Goal: Information Seeking & Learning: Learn about a topic

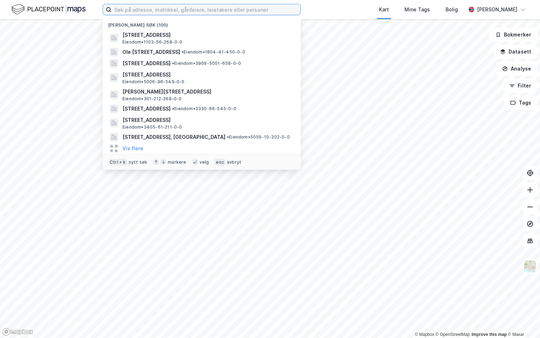
click at [149, 12] on input at bounding box center [206, 9] width 189 height 11
paste input "3901-129/383/0/0"
type input "3901-129/383/0/0"
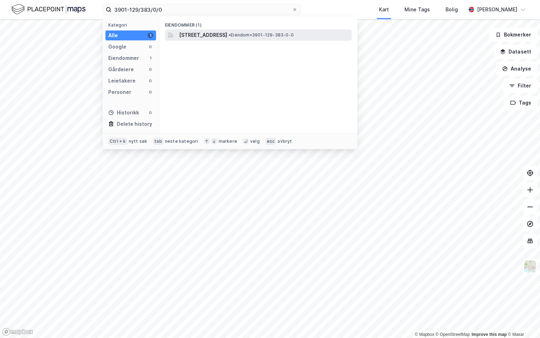
click at [206, 37] on span "[STREET_ADDRESS]" at bounding box center [203, 35] width 48 height 8
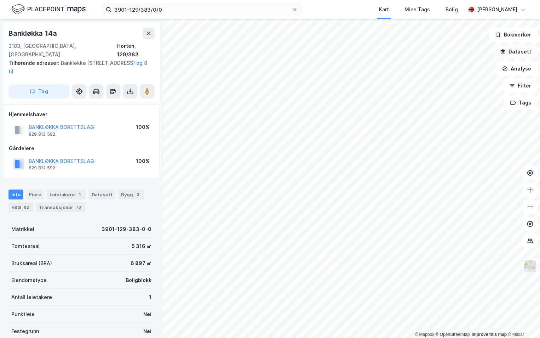
click at [513, 52] on button "Datasett" at bounding box center [515, 52] width 43 height 14
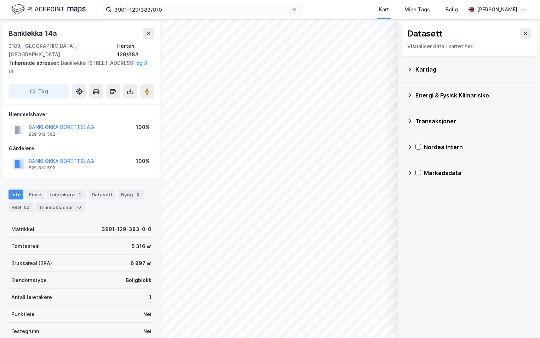
click at [411, 69] on icon at bounding box center [410, 69] width 2 height 4
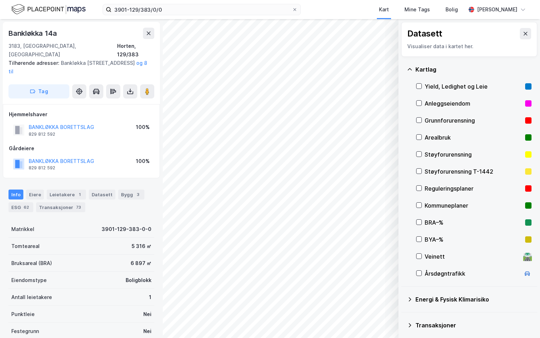
click at [423, 120] on div "Grunnforurensning" at bounding box center [473, 120] width 115 height 17
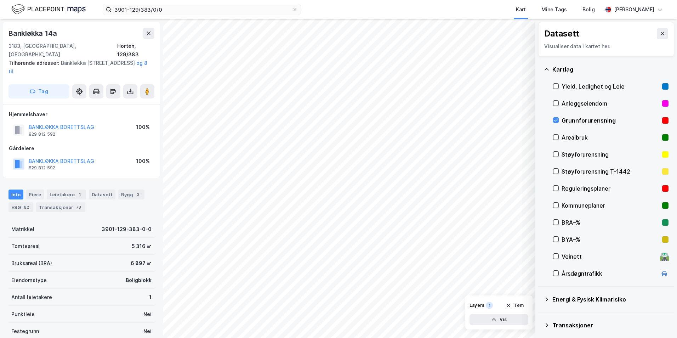
scroll to position [35, 0]
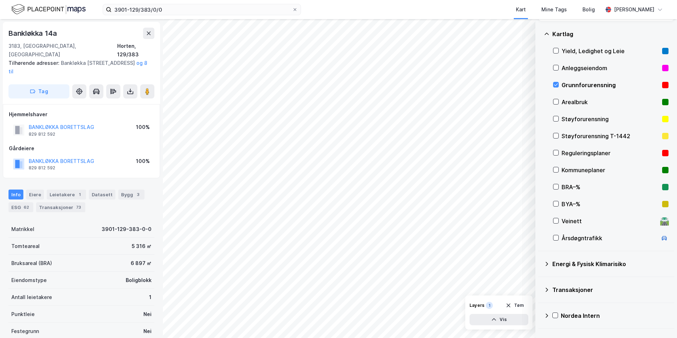
click at [540, 263] on icon at bounding box center [547, 264] width 6 height 6
click at [540, 281] on icon at bounding box center [564, 280] width 5 height 5
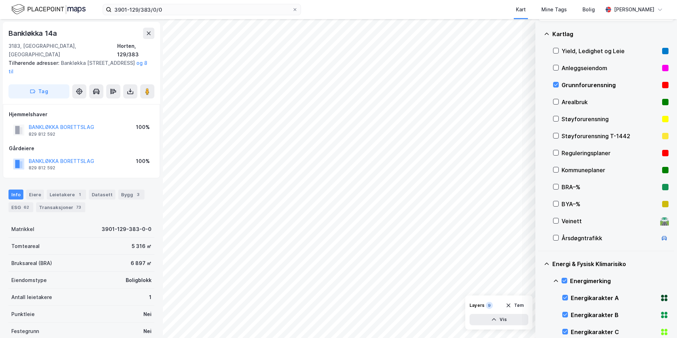
click at [540, 281] on icon at bounding box center [556, 281] width 6 height 6
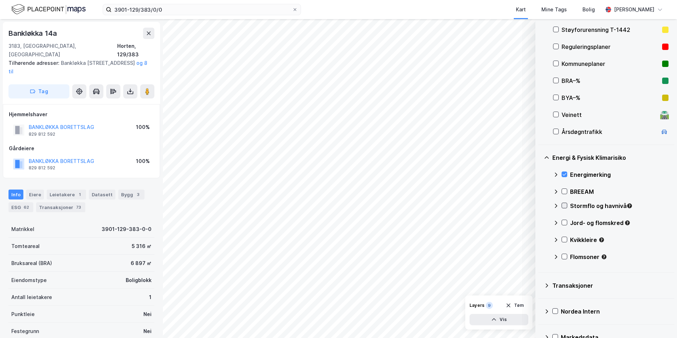
click at [540, 205] on icon at bounding box center [564, 205] width 5 height 5
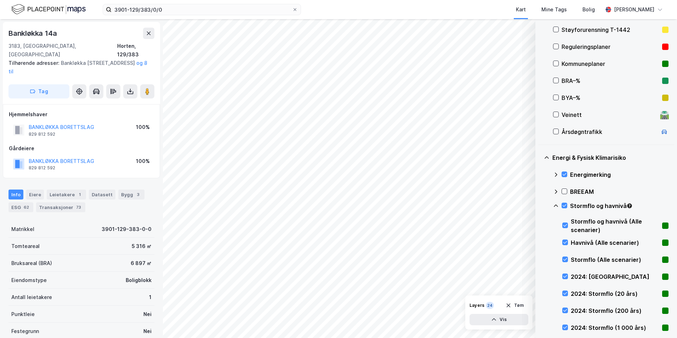
click at [540, 206] on icon at bounding box center [556, 206] width 6 height 6
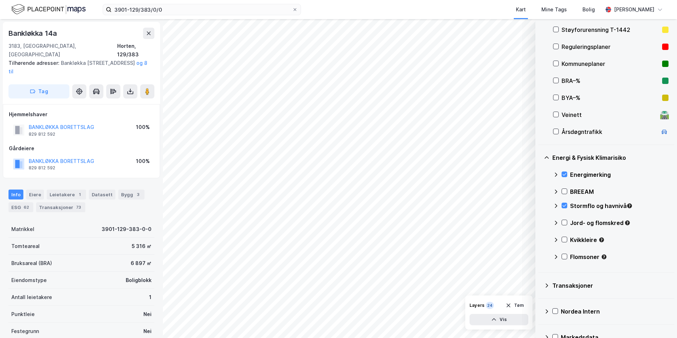
click at [540, 206] on icon at bounding box center [556, 206] width 6 height 6
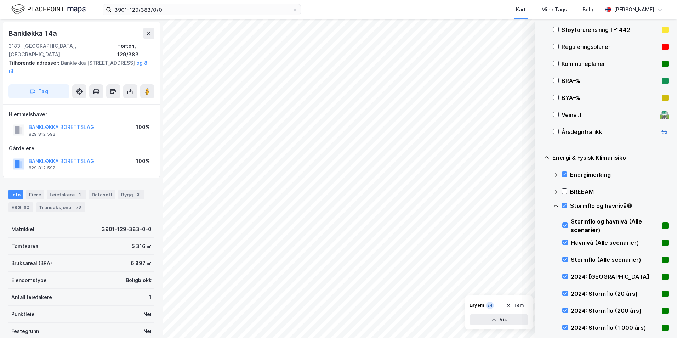
click at [540, 209] on div at bounding box center [565, 206] width 6 height 6
click at [540, 293] on icon at bounding box center [565, 293] width 4 height 2
click at [540, 294] on icon at bounding box center [565, 293] width 4 height 2
click at [540, 309] on icon at bounding box center [565, 310] width 5 height 5
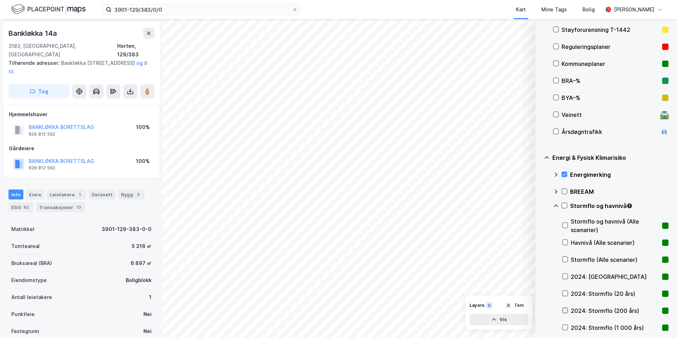
click at [540, 309] on icon at bounding box center [565, 310] width 5 height 5
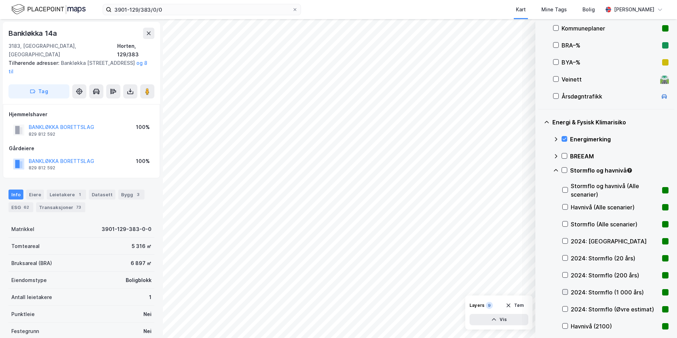
click at [540, 292] on icon at bounding box center [565, 291] width 5 height 5
click at [540, 291] on icon at bounding box center [565, 291] width 5 height 5
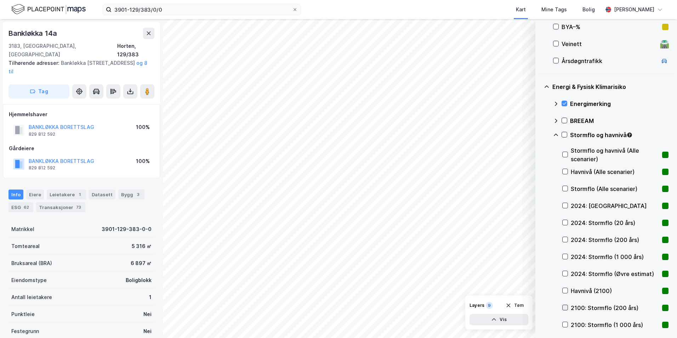
click at [540, 307] on icon at bounding box center [565, 307] width 5 height 5
click at [540, 134] on icon at bounding box center [564, 134] width 5 height 5
click at [540, 134] on icon at bounding box center [556, 135] width 6 height 6
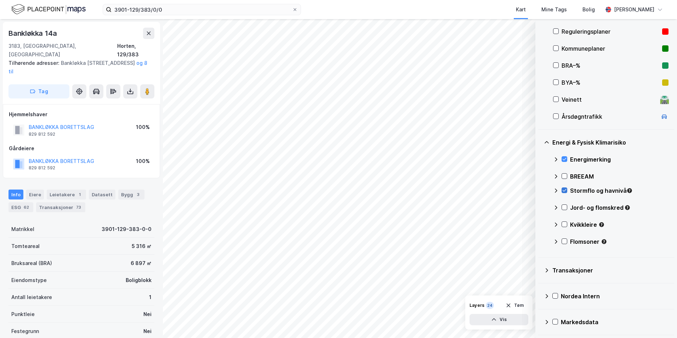
scroll to position [157, 0]
click at [540, 205] on icon at bounding box center [564, 207] width 5 height 5
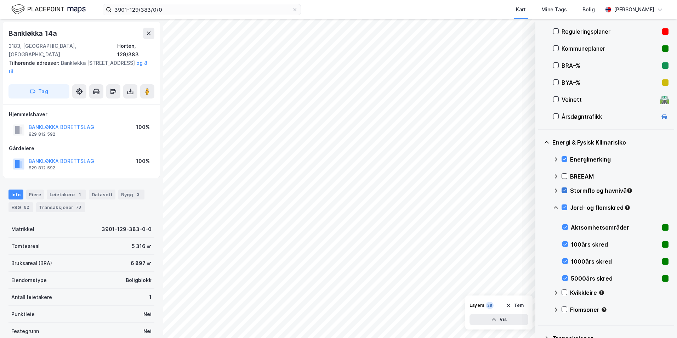
scroll to position [212, 0]
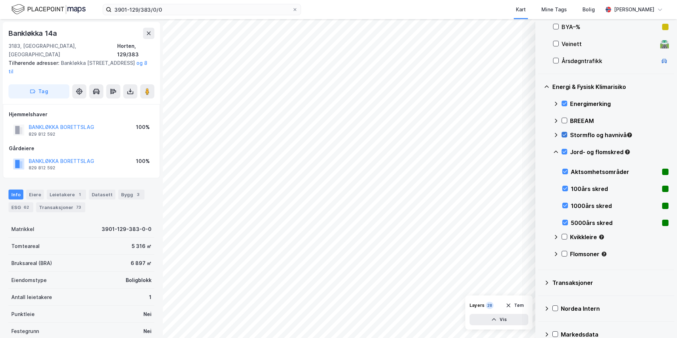
click at [540, 153] on icon at bounding box center [556, 152] width 6 height 6
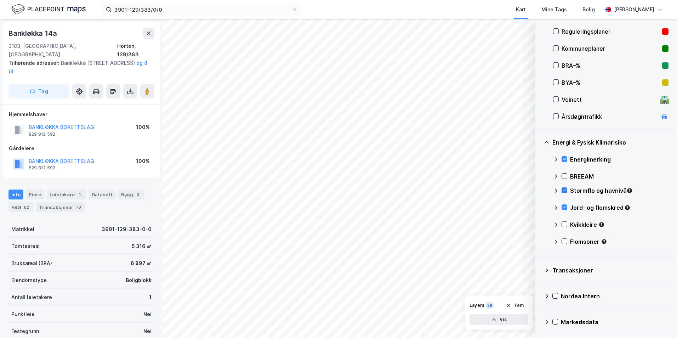
scroll to position [157, 0]
click at [540, 189] on icon at bounding box center [564, 190] width 5 height 5
click at [540, 223] on icon at bounding box center [564, 224] width 5 height 5
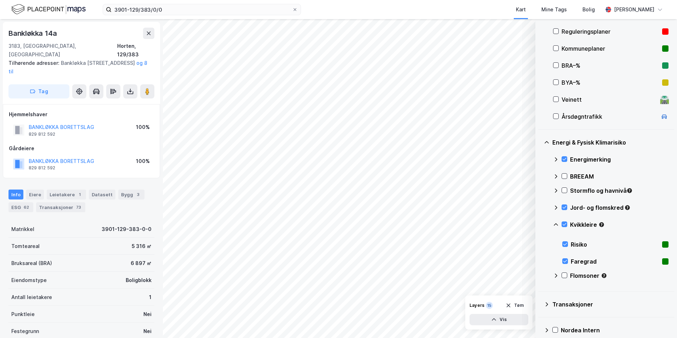
scroll to position [191, 0]
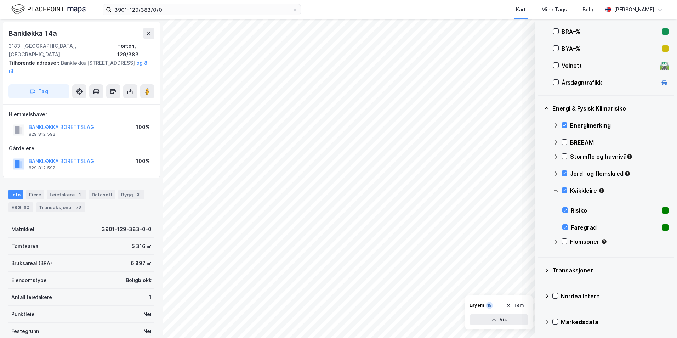
click at [540, 192] on icon at bounding box center [556, 191] width 6 height 6
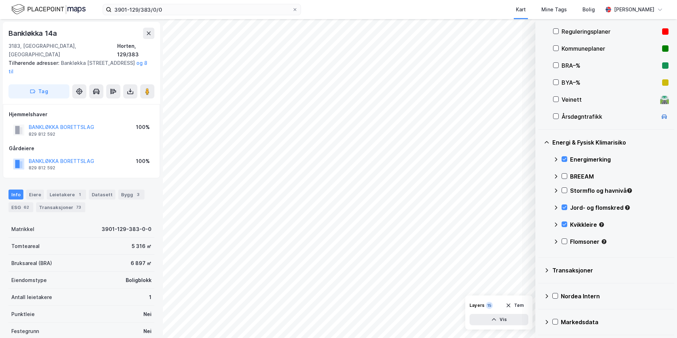
scroll to position [157, 0]
click at [540, 239] on icon at bounding box center [564, 241] width 5 height 5
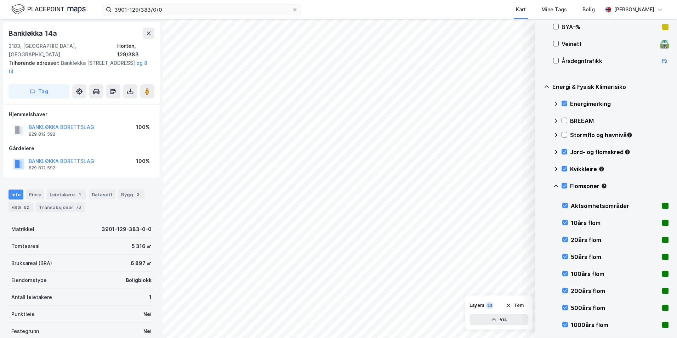
click at [540, 187] on icon at bounding box center [556, 186] width 6 height 6
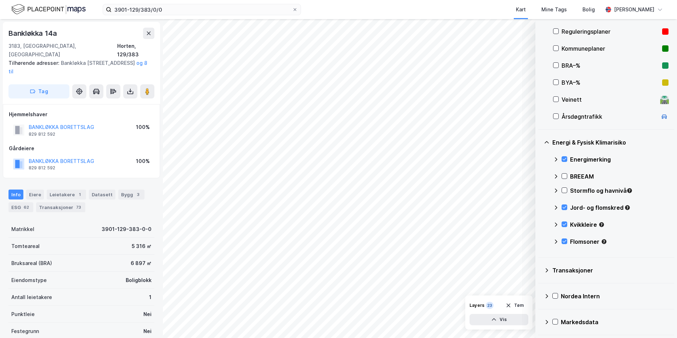
scroll to position [86, 0]
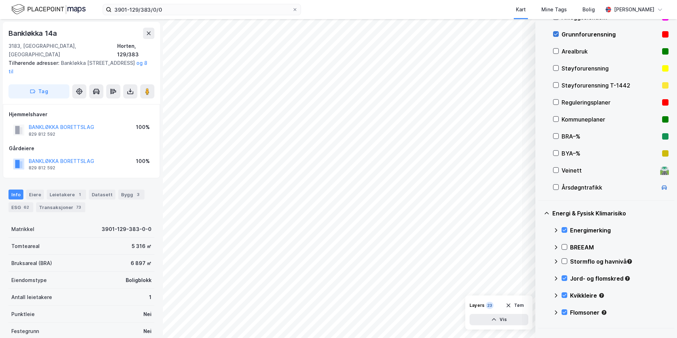
click at [540, 34] on icon at bounding box center [555, 34] width 5 height 5
click at [540, 261] on icon at bounding box center [564, 261] width 5 height 5
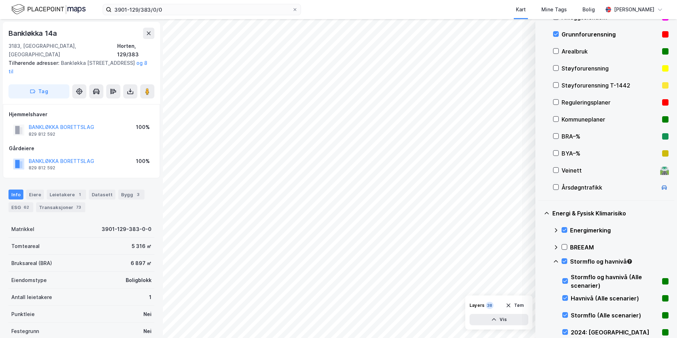
click at [540, 262] on icon at bounding box center [556, 262] width 6 height 6
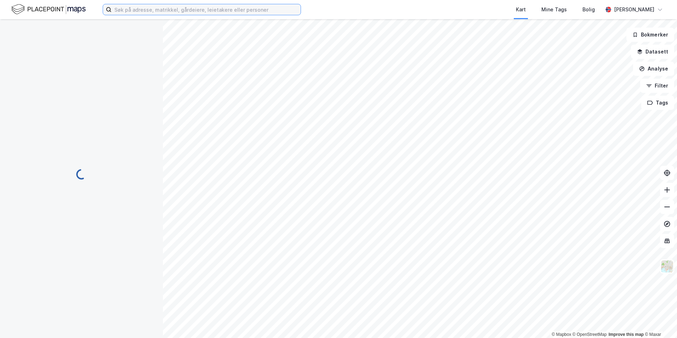
click at [158, 9] on input at bounding box center [206, 9] width 189 height 11
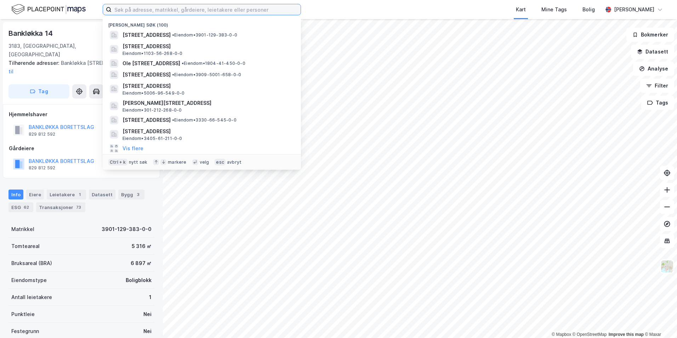
paste input "3407-218/39/0/0"
type input "3407-218/39/0/0"
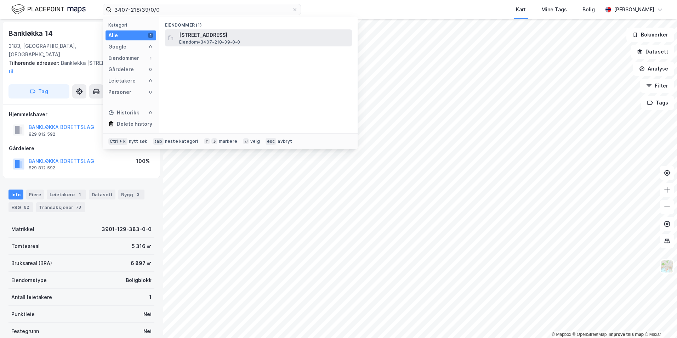
click at [189, 34] on span "[STREET_ADDRESS]" at bounding box center [264, 35] width 170 height 8
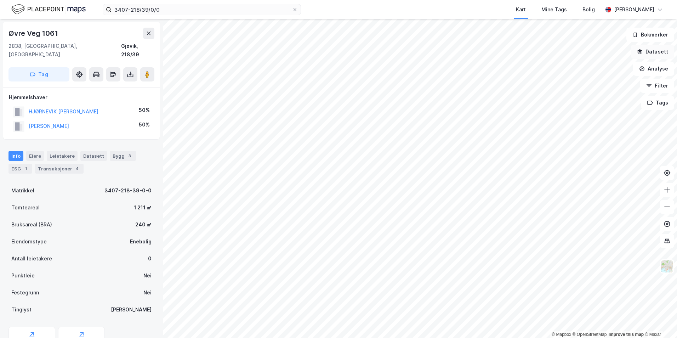
click at [650, 51] on button "Datasett" at bounding box center [652, 52] width 43 height 14
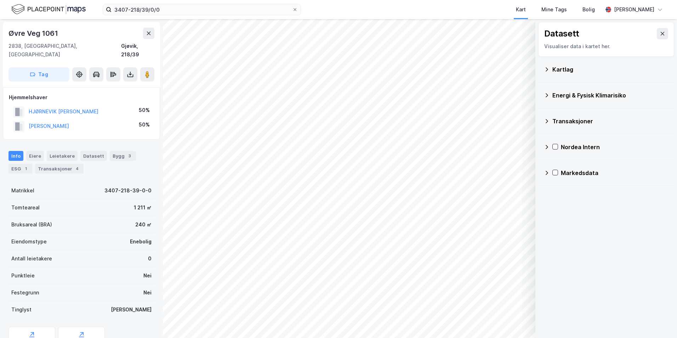
click at [552, 70] on div "Kartlag" at bounding box center [606, 69] width 125 height 17
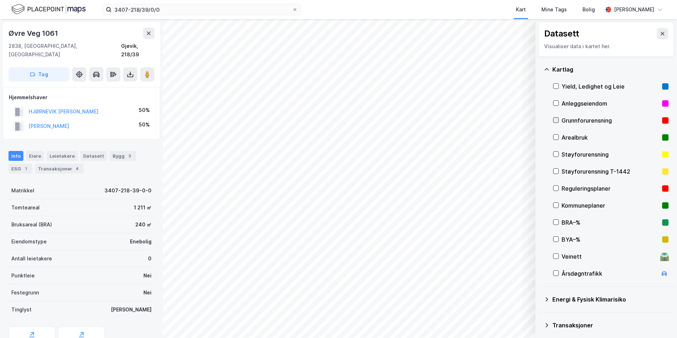
click at [558, 120] on div at bounding box center [556, 120] width 6 height 6
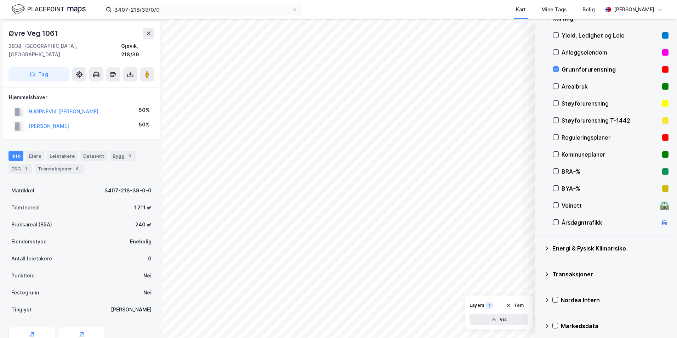
scroll to position [55, 0]
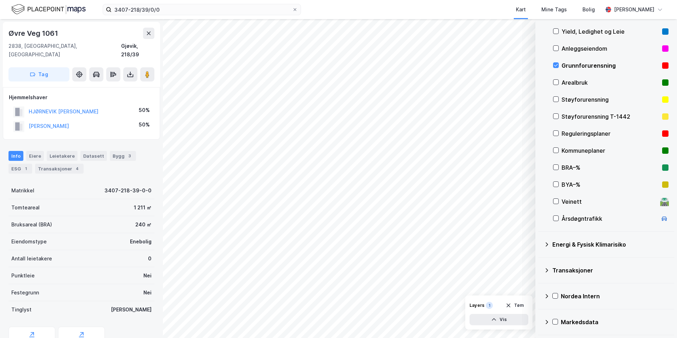
click at [545, 244] on icon at bounding box center [547, 245] width 6 height 6
click at [566, 259] on icon at bounding box center [564, 261] width 5 height 5
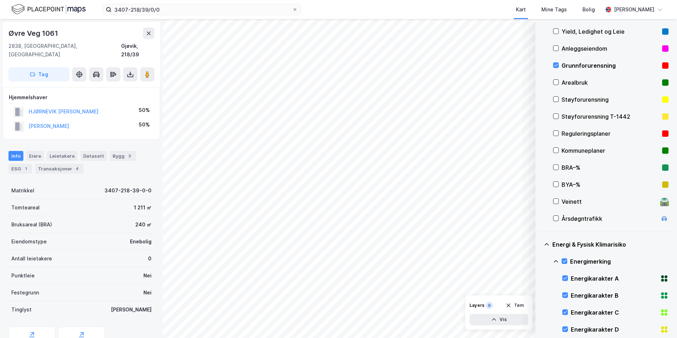
click at [545, 244] on icon at bounding box center [547, 245] width 6 height 6
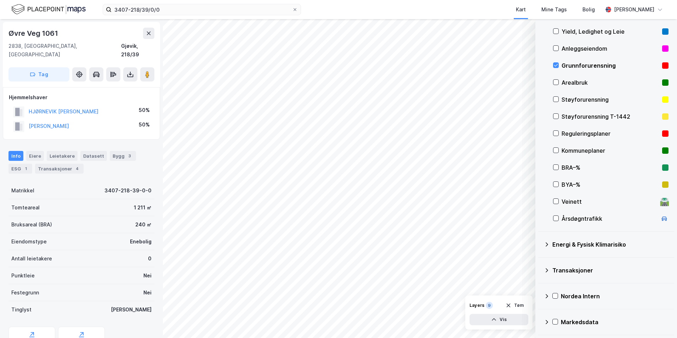
click at [547, 244] on icon at bounding box center [547, 245] width 6 height 6
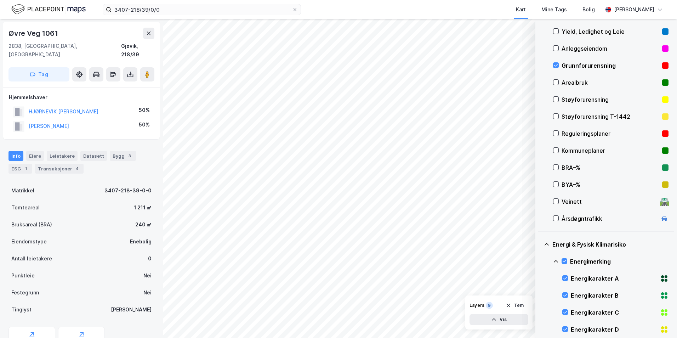
click at [555, 262] on icon at bounding box center [556, 262] width 6 height 6
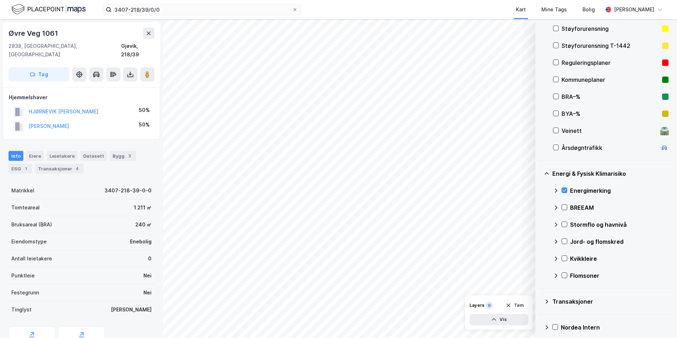
scroll to position [157, 0]
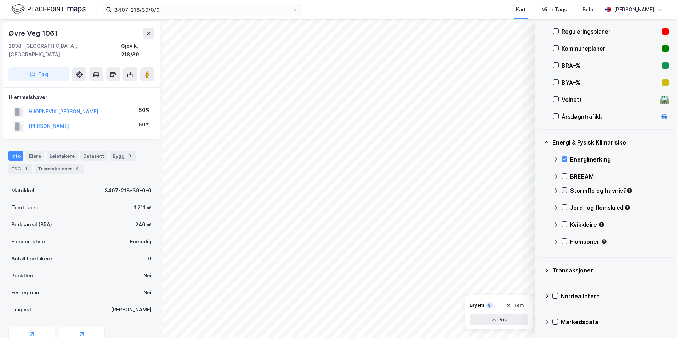
click at [564, 190] on icon at bounding box center [564, 190] width 5 height 5
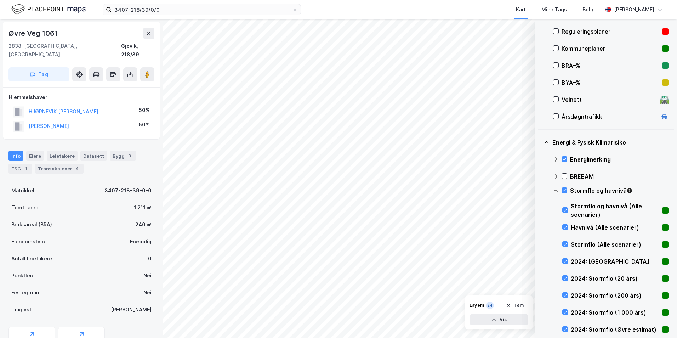
click at [553, 190] on icon at bounding box center [556, 191] width 6 height 6
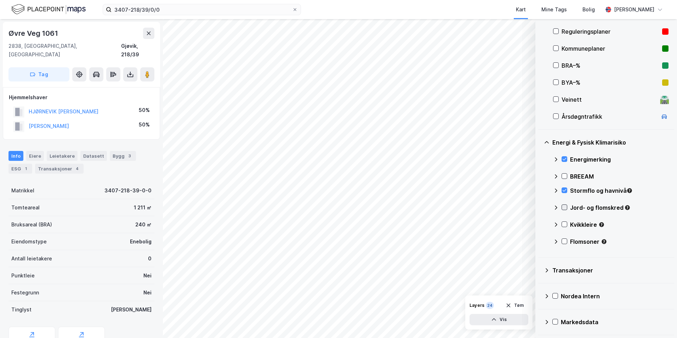
click at [564, 206] on icon at bounding box center [564, 207] width 5 height 5
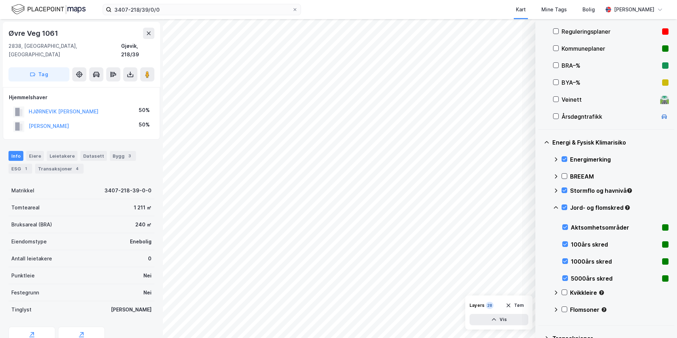
click at [555, 207] on icon at bounding box center [556, 208] width 6 height 6
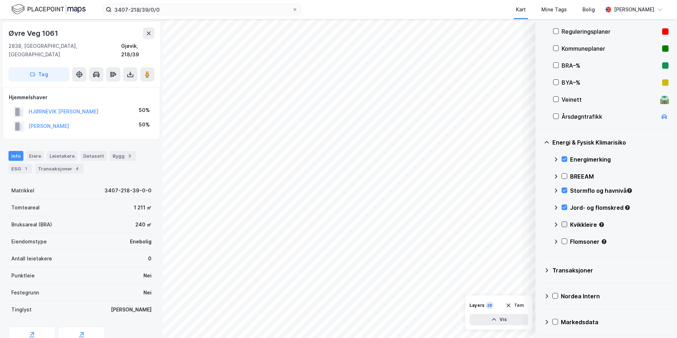
click at [562, 224] on icon at bounding box center [564, 224] width 5 height 5
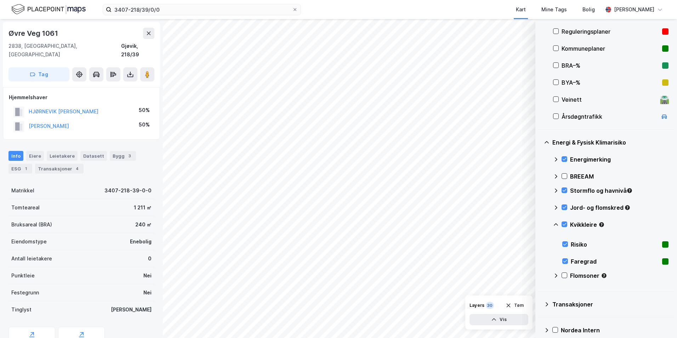
click at [555, 224] on icon at bounding box center [556, 224] width 4 height 2
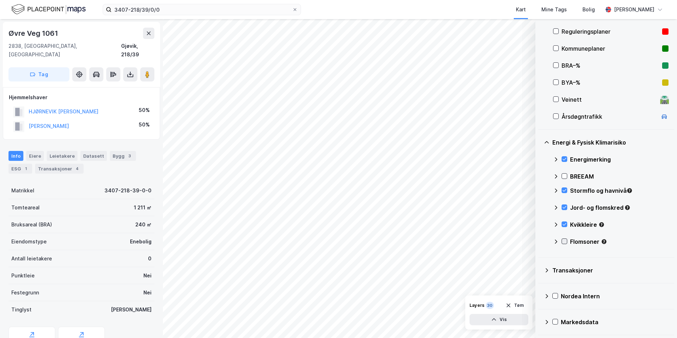
click at [566, 242] on icon at bounding box center [564, 241] width 5 height 5
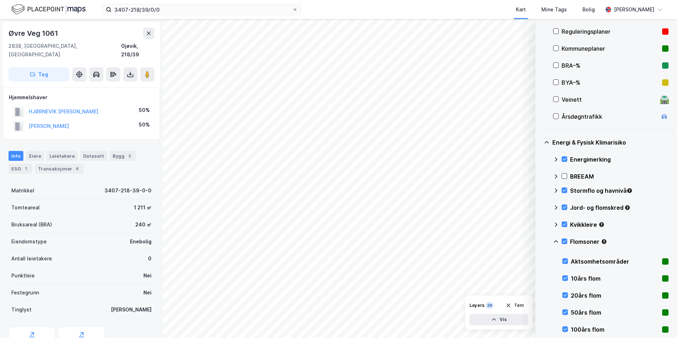
click at [557, 240] on icon at bounding box center [556, 242] width 6 height 6
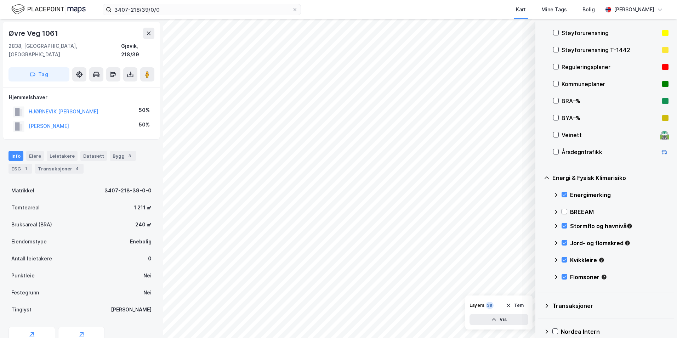
scroll to position [86, 0]
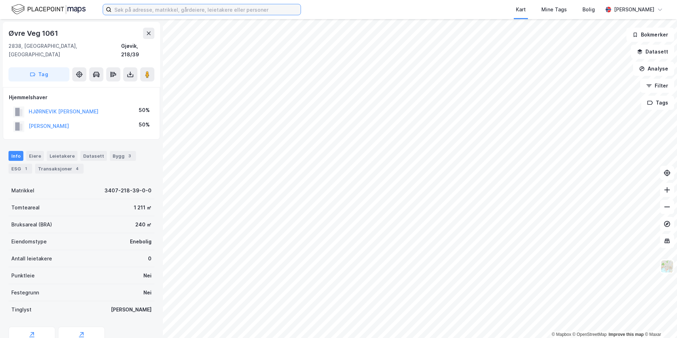
click at [138, 8] on input at bounding box center [206, 9] width 189 height 11
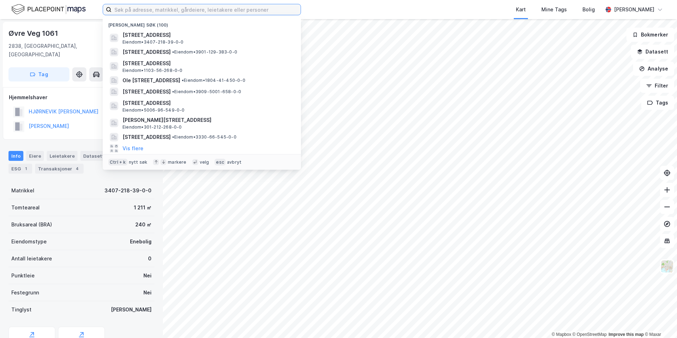
paste input "301-215/162/0/1"
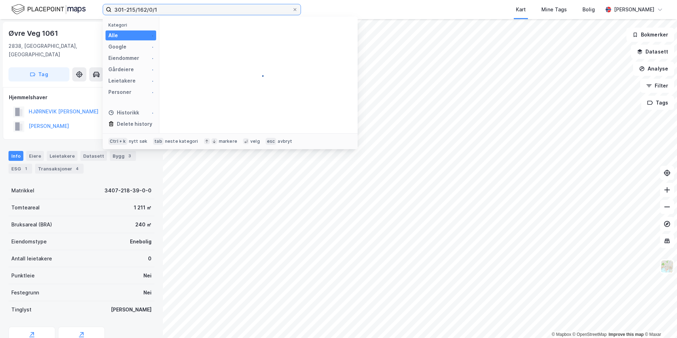
type input "301-215/162/0/1"
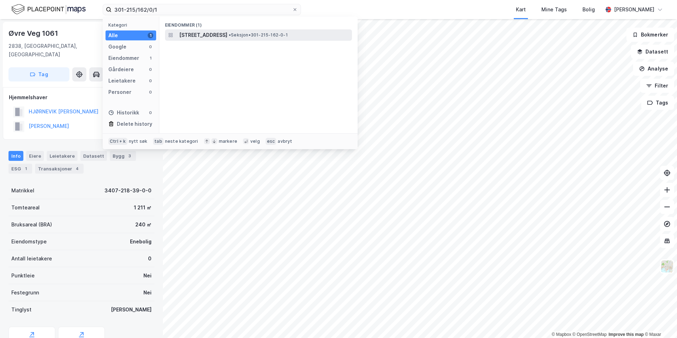
click at [227, 36] on span "[STREET_ADDRESS]" at bounding box center [203, 35] width 48 height 8
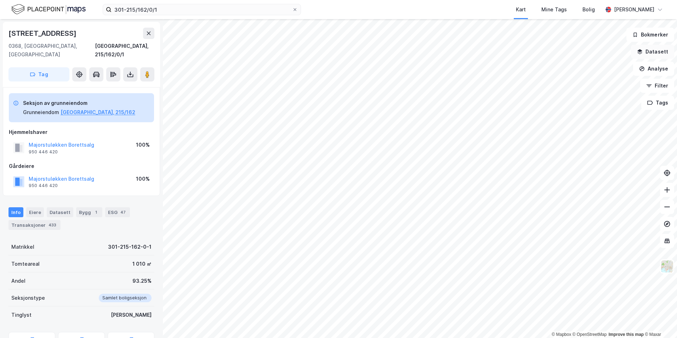
click at [654, 50] on button "Datasett" at bounding box center [652, 52] width 43 height 14
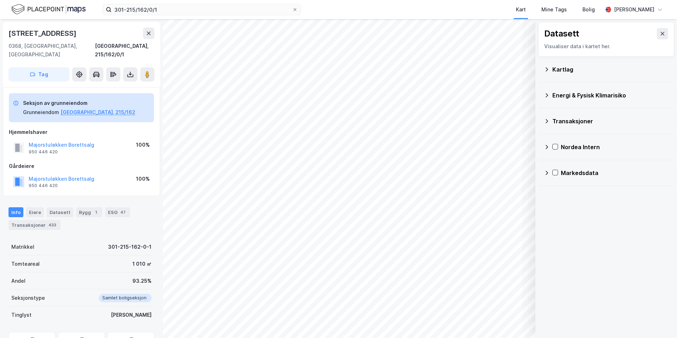
click at [549, 69] on icon at bounding box center [547, 70] width 6 height 6
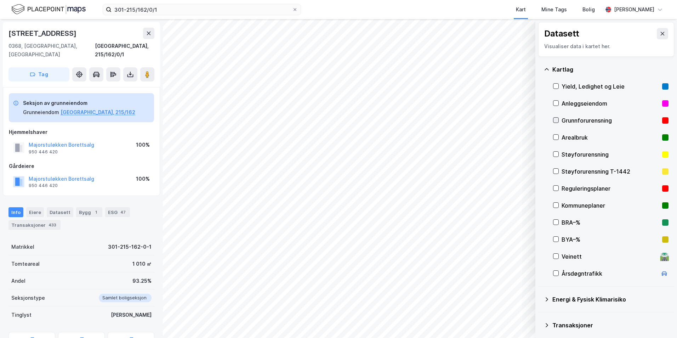
click at [555, 120] on icon at bounding box center [555, 120] width 5 height 5
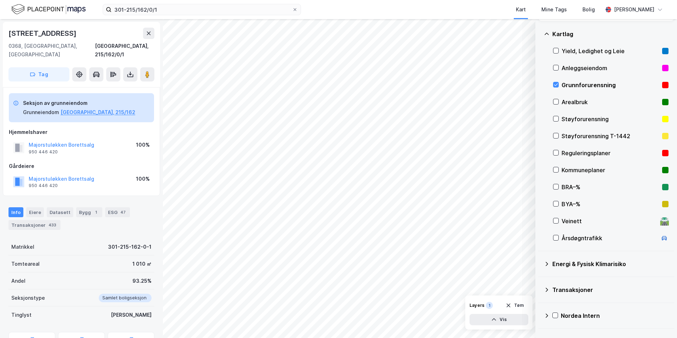
click at [546, 263] on icon at bounding box center [547, 264] width 6 height 6
click at [563, 280] on icon at bounding box center [564, 280] width 5 height 5
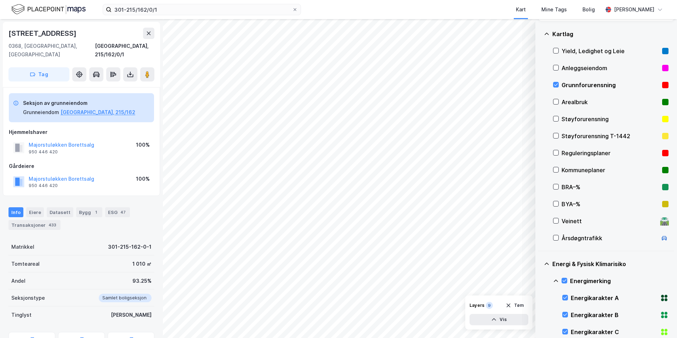
click at [555, 280] on icon at bounding box center [556, 281] width 6 height 6
click at [566, 313] on icon at bounding box center [564, 311] width 5 height 5
click at [554, 310] on icon at bounding box center [556, 312] width 6 height 6
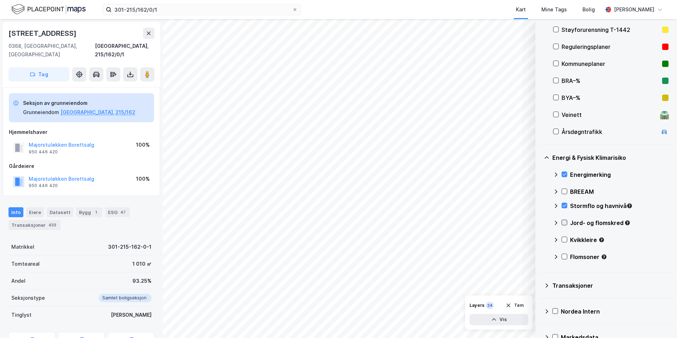
click at [564, 222] on icon at bounding box center [564, 222] width 5 height 5
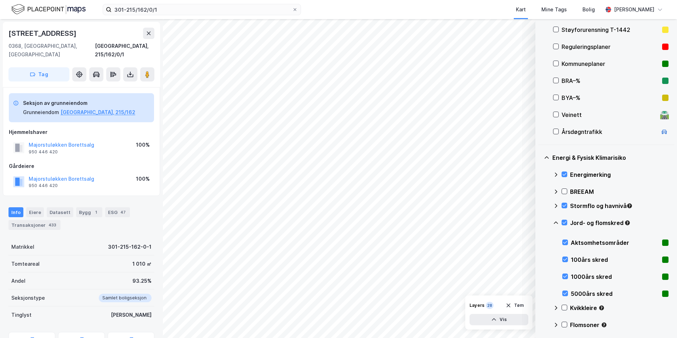
click at [557, 223] on icon at bounding box center [556, 223] width 6 height 6
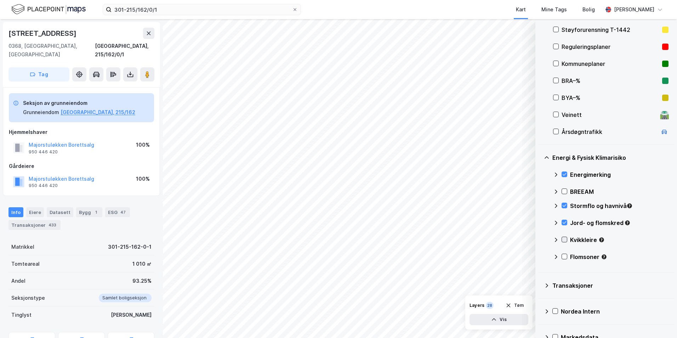
click at [564, 240] on icon at bounding box center [565, 239] width 4 height 2
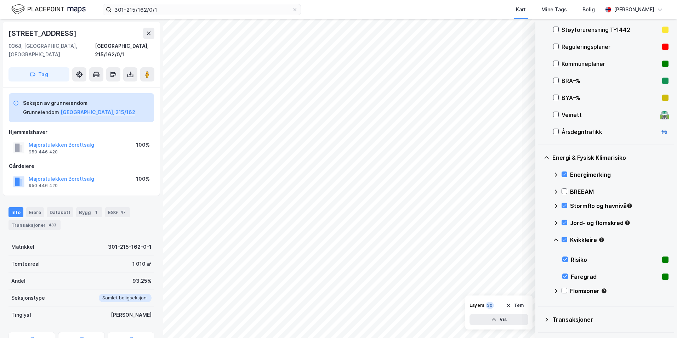
click at [556, 240] on icon at bounding box center [556, 240] width 6 height 6
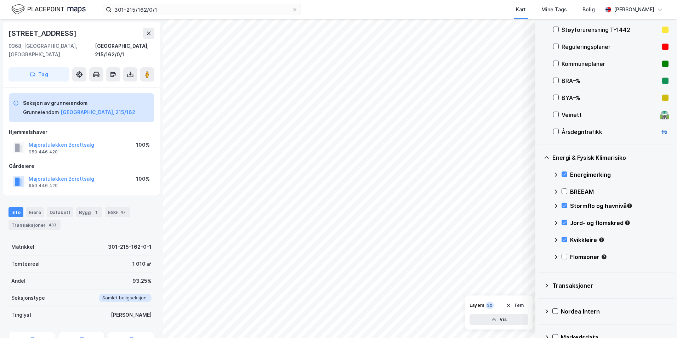
click at [563, 257] on icon at bounding box center [565, 256] width 4 height 2
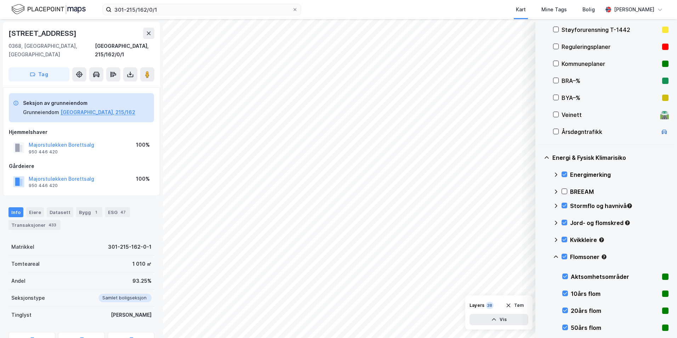
click at [556, 258] on icon at bounding box center [556, 257] width 6 height 6
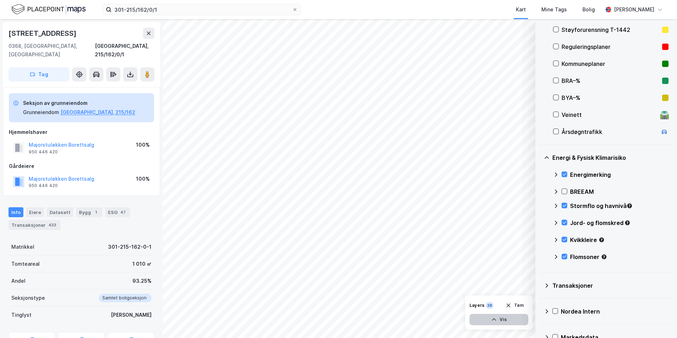
click at [504, 319] on button "Vis" at bounding box center [499, 319] width 59 height 11
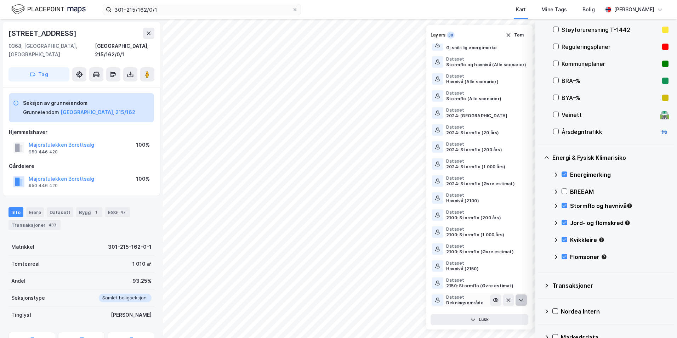
click at [519, 299] on button at bounding box center [521, 299] width 11 height 11
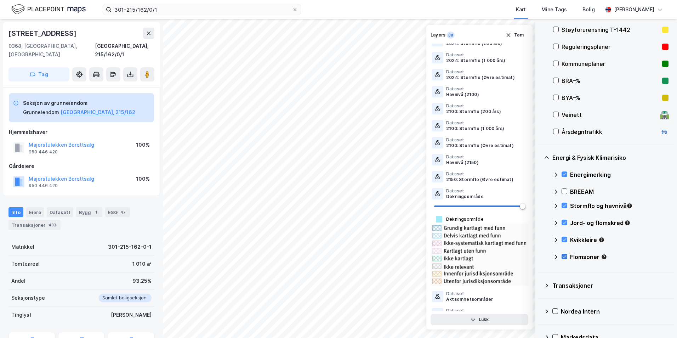
click at [566, 257] on icon at bounding box center [564, 256] width 5 height 5
click at [565, 257] on icon at bounding box center [565, 256] width 4 height 2
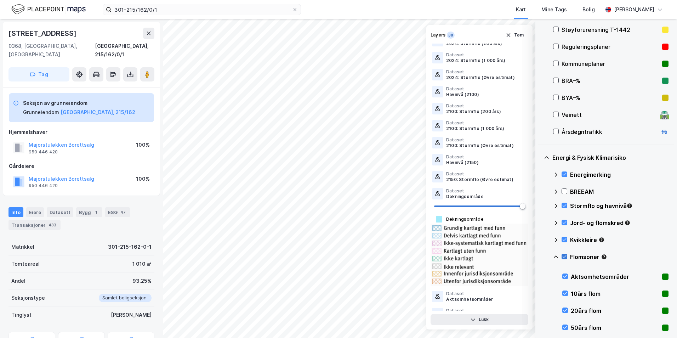
click at [565, 257] on icon at bounding box center [565, 256] width 4 height 2
click at [564, 277] on icon at bounding box center [565, 276] width 4 height 2
click at [566, 293] on icon at bounding box center [565, 293] width 5 height 5
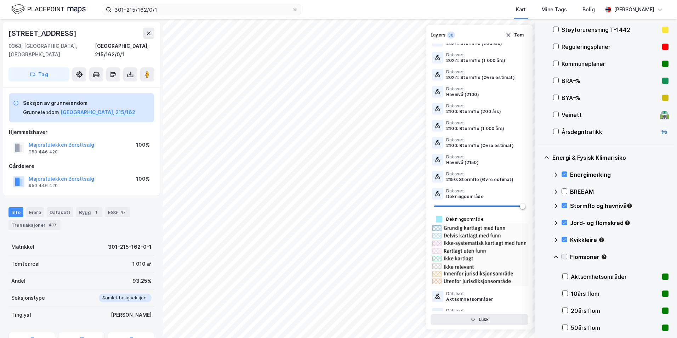
click at [564, 256] on icon at bounding box center [564, 256] width 5 height 5
click at [556, 255] on icon at bounding box center [556, 257] width 6 height 6
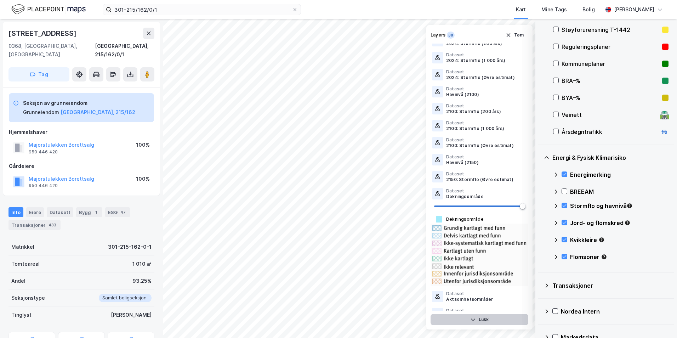
click at [481, 322] on button "Lukk" at bounding box center [480, 319] width 98 height 11
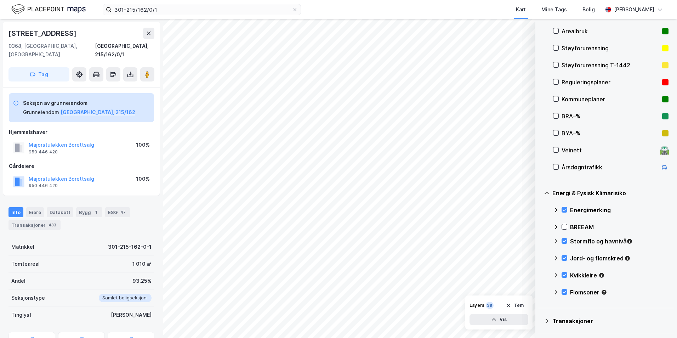
scroll to position [71, 0]
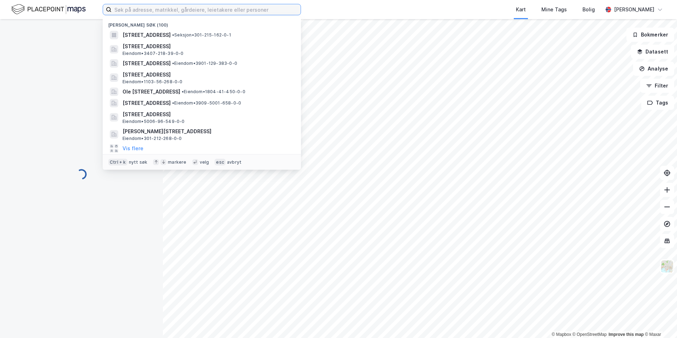
click at [144, 9] on input at bounding box center [206, 9] width 189 height 11
paste input "301-224/68/0/0"
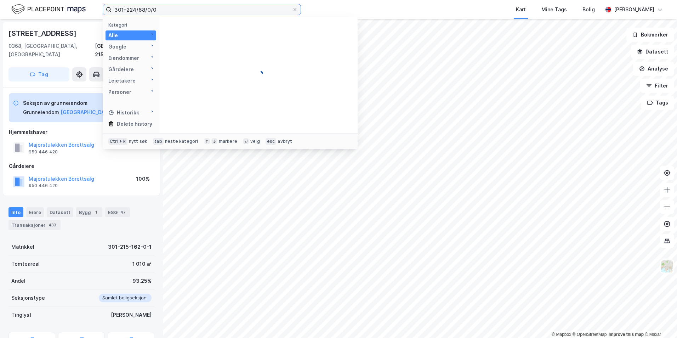
type input "301-224/68/0/0"
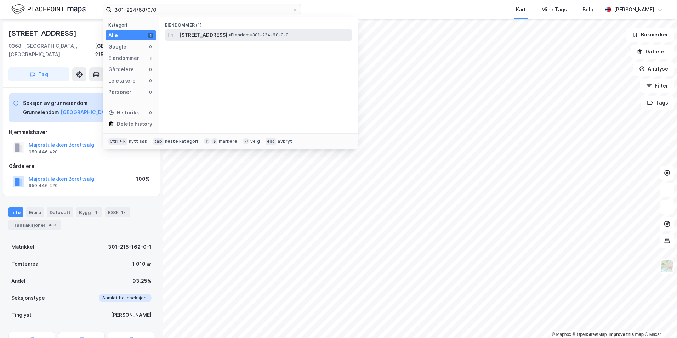
click at [190, 35] on span "Borger Withs gate 2, 0482, OSLO, OSLO" at bounding box center [203, 35] width 48 height 8
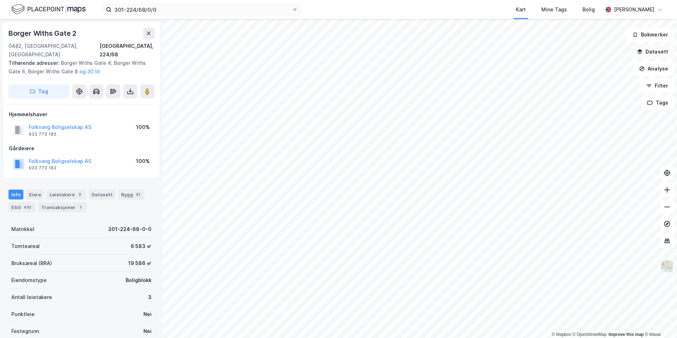
click at [654, 52] on button "Datasett" at bounding box center [652, 52] width 43 height 14
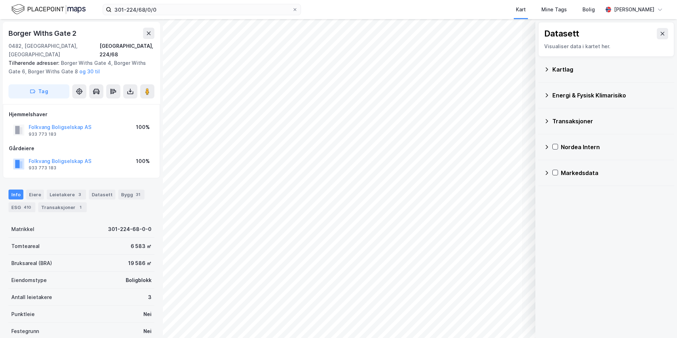
click at [546, 68] on icon at bounding box center [547, 70] width 6 height 6
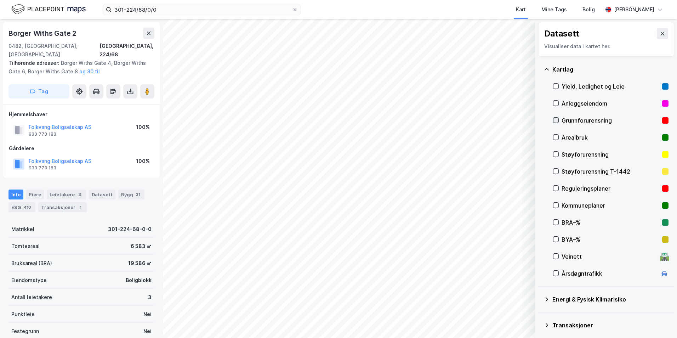
click at [556, 120] on icon at bounding box center [555, 120] width 5 height 5
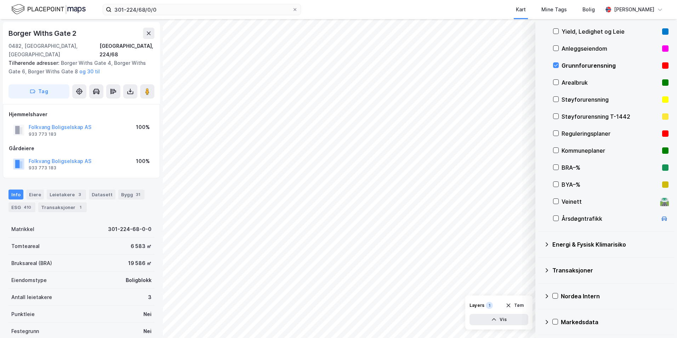
click at [548, 245] on icon at bounding box center [547, 245] width 6 height 6
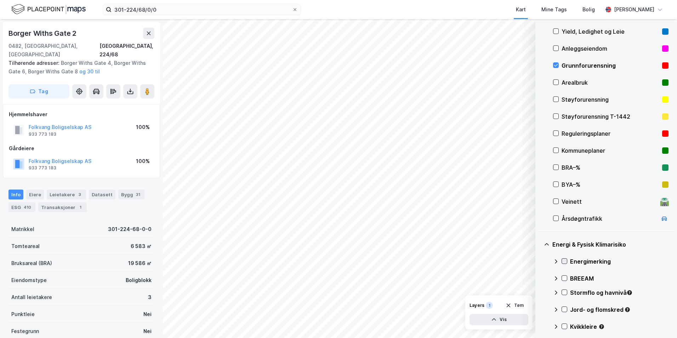
click at [564, 260] on icon at bounding box center [564, 261] width 5 height 5
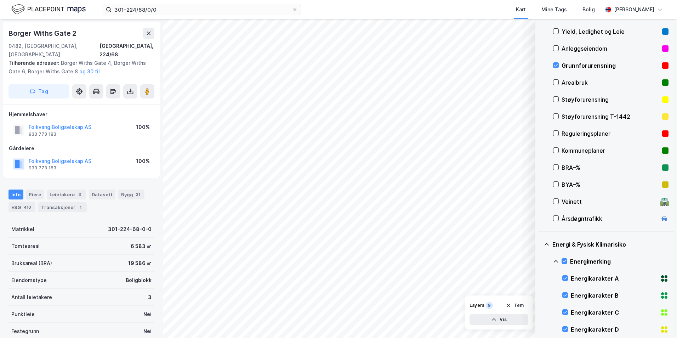
click at [554, 261] on icon at bounding box center [556, 262] width 6 height 6
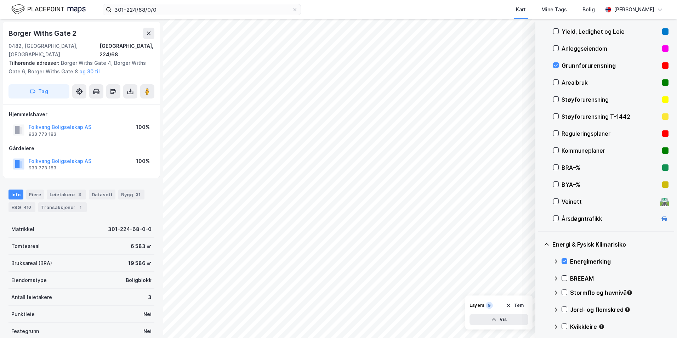
click at [563, 291] on icon at bounding box center [564, 292] width 5 height 5
click at [555, 292] on icon at bounding box center [556, 292] width 4 height 2
click at [566, 310] on icon at bounding box center [564, 309] width 5 height 5
click at [556, 310] on icon at bounding box center [556, 310] width 6 height 6
click at [563, 327] on icon at bounding box center [564, 326] width 5 height 5
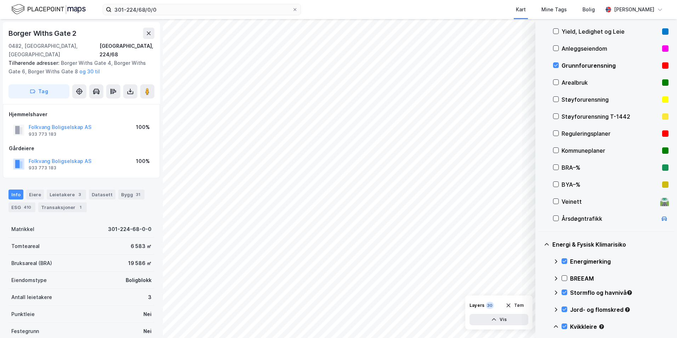
click at [556, 326] on icon at bounding box center [556, 327] width 6 height 6
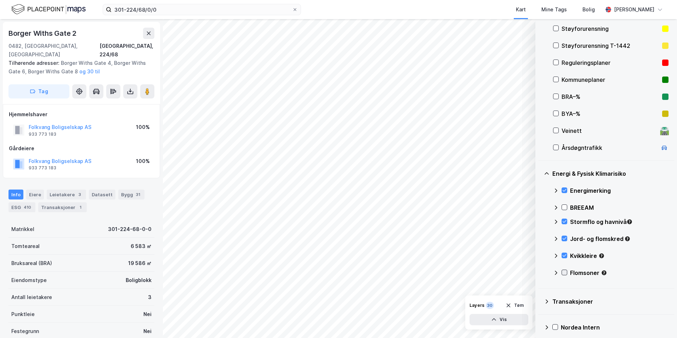
click at [564, 272] on icon at bounding box center [564, 272] width 5 height 5
click at [556, 273] on icon at bounding box center [556, 273] width 6 height 6
